Goal: Navigation & Orientation: Find specific page/section

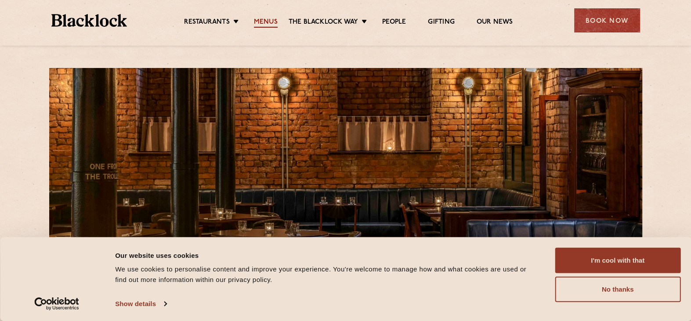
click at [270, 21] on link "Menus" at bounding box center [266, 23] width 24 height 10
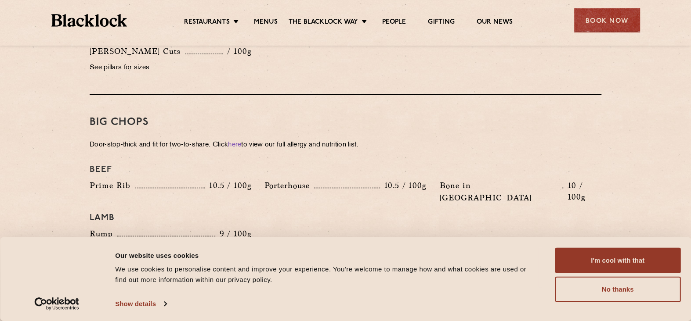
scroll to position [922, 0]
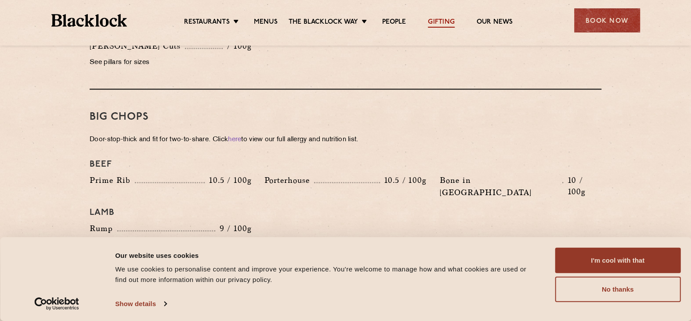
click at [447, 25] on link "Gifting" at bounding box center [441, 23] width 26 height 10
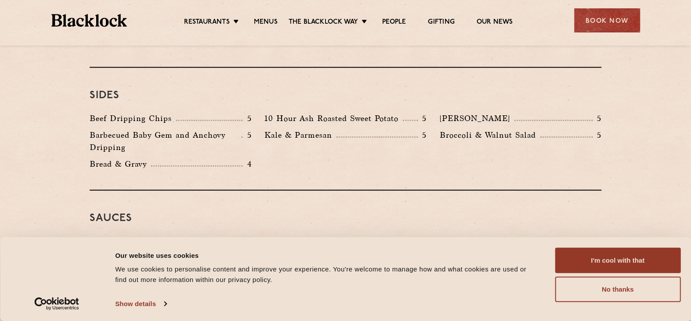
scroll to position [1361, 0]
